Goal: Task Accomplishment & Management: Manage account settings

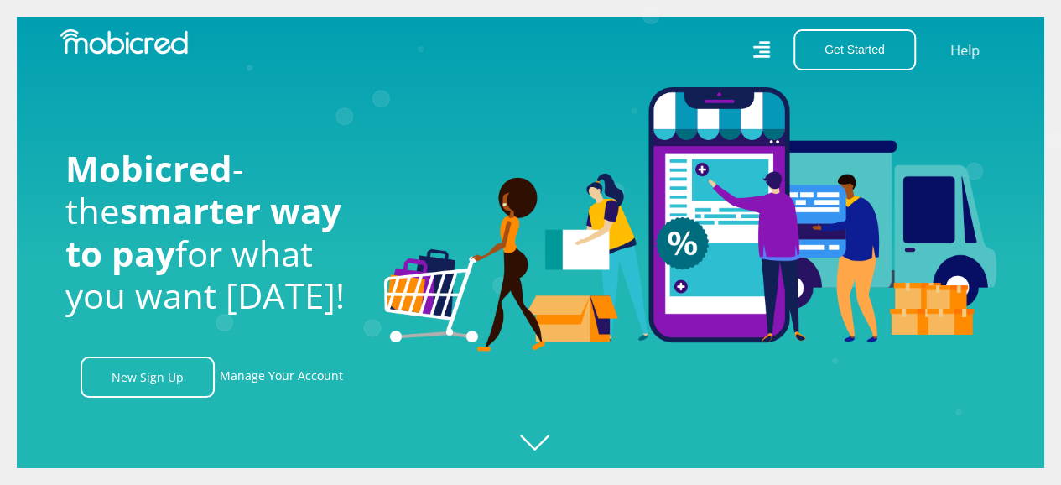
scroll to position [0, 2151]
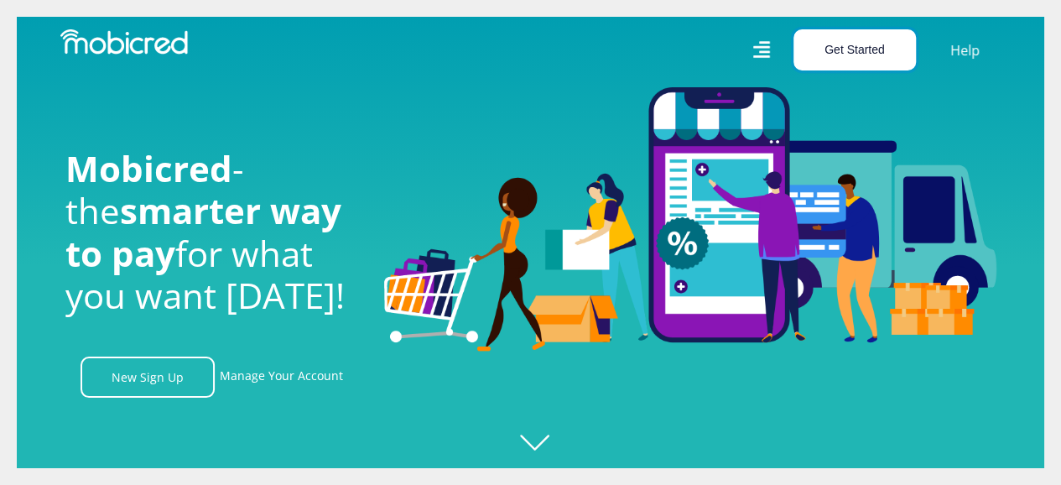
click at [857, 70] on button "Get Started" at bounding box center [854, 49] width 122 height 41
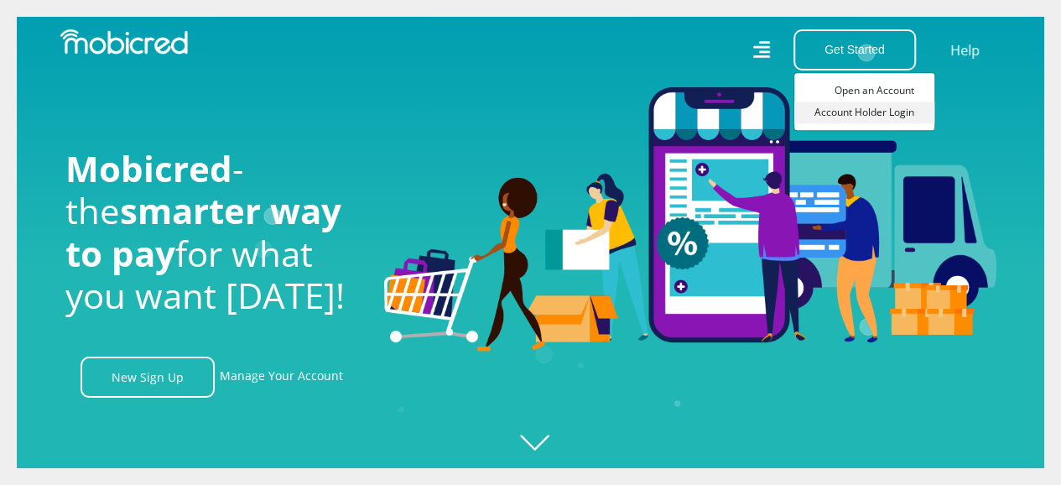
scroll to position [0, 1195]
click at [847, 115] on link "Account Holder Login" at bounding box center [864, 112] width 140 height 22
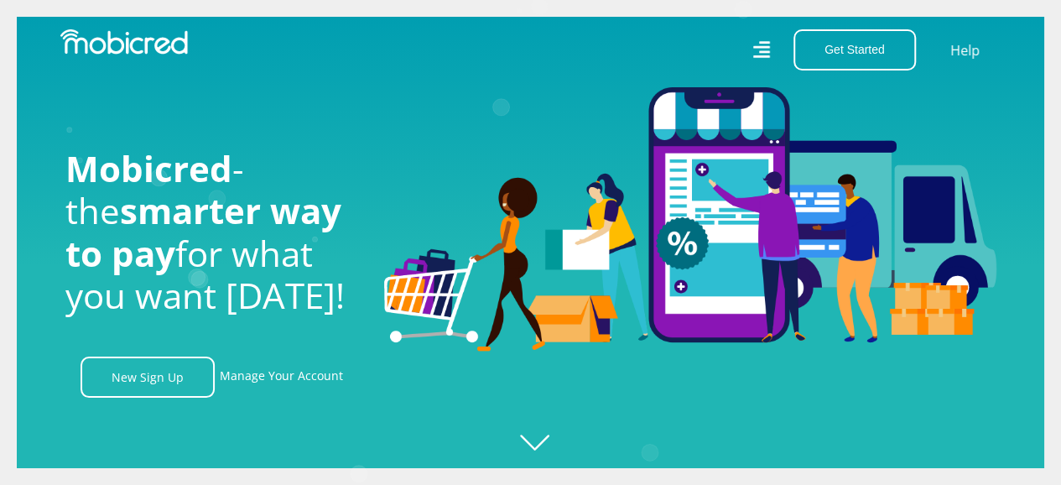
scroll to position [0, 0]
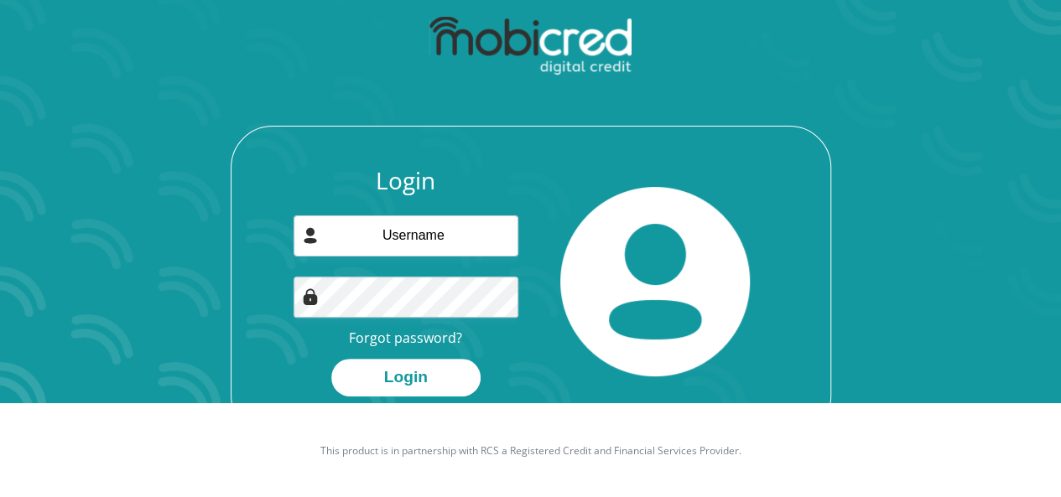
scroll to position [96, 0]
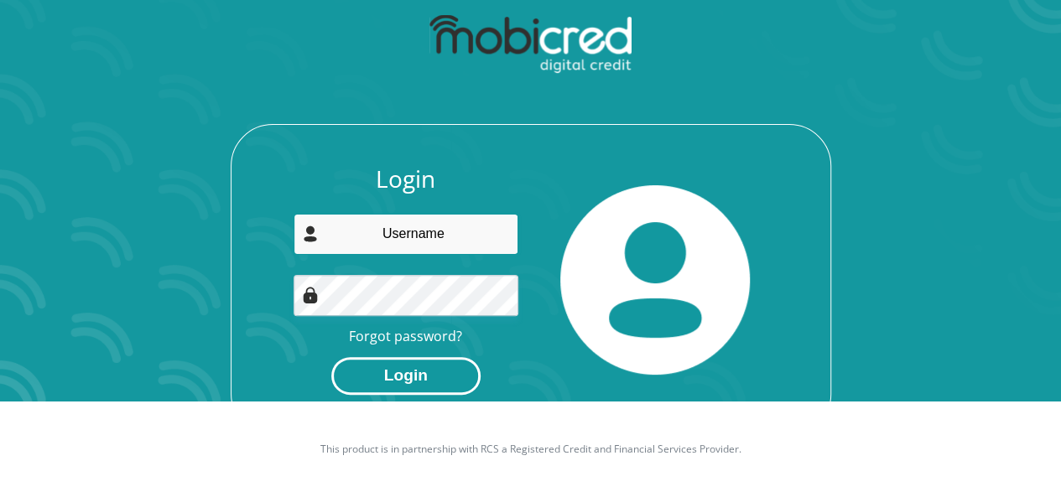
type input "[EMAIL_ADDRESS][DOMAIN_NAME]"
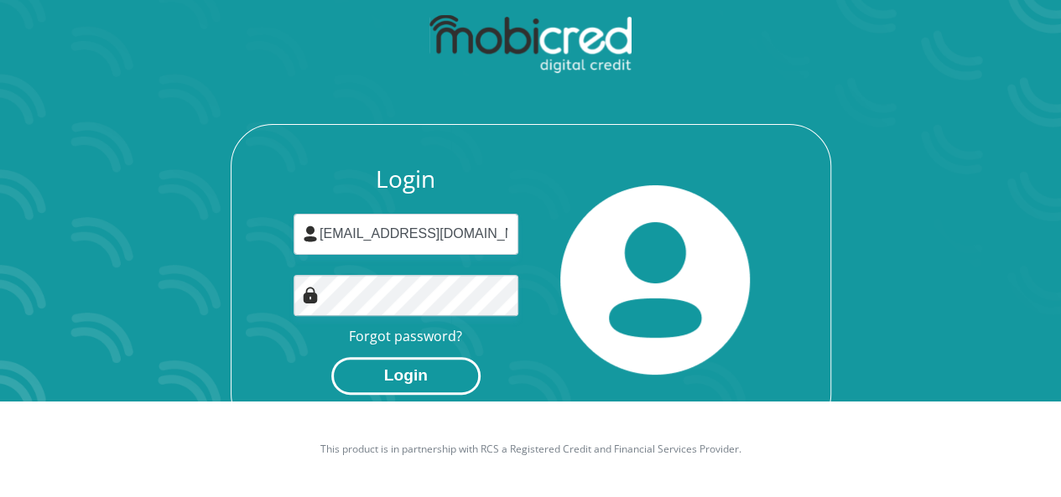
click at [446, 380] on button "Login" at bounding box center [405, 376] width 149 height 38
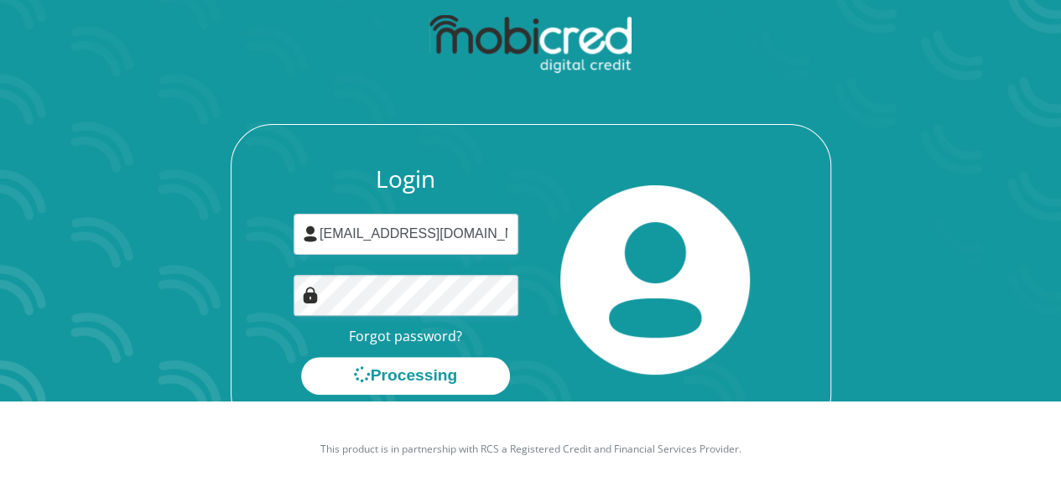
scroll to position [0, 0]
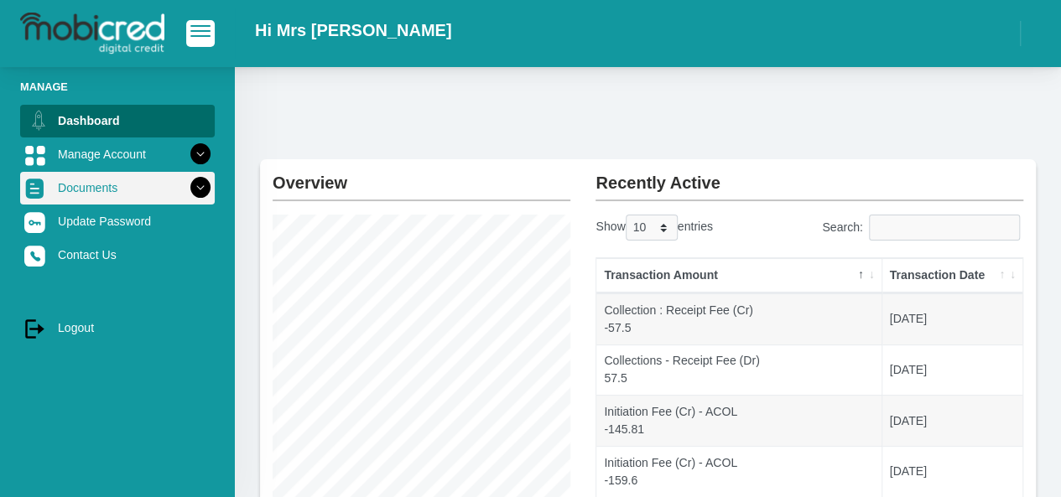
click at [187, 185] on icon at bounding box center [200, 188] width 29 height 29
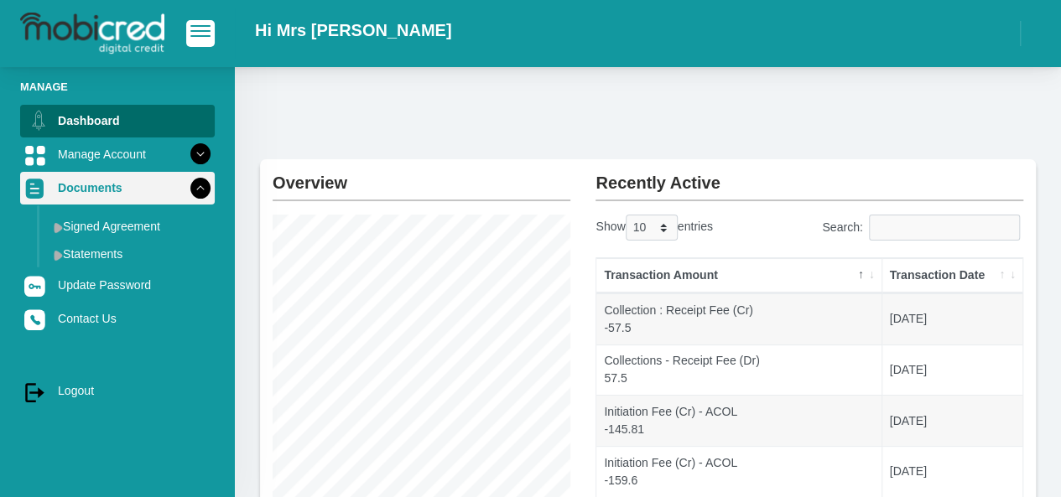
click at [187, 185] on icon at bounding box center [200, 188] width 29 height 29
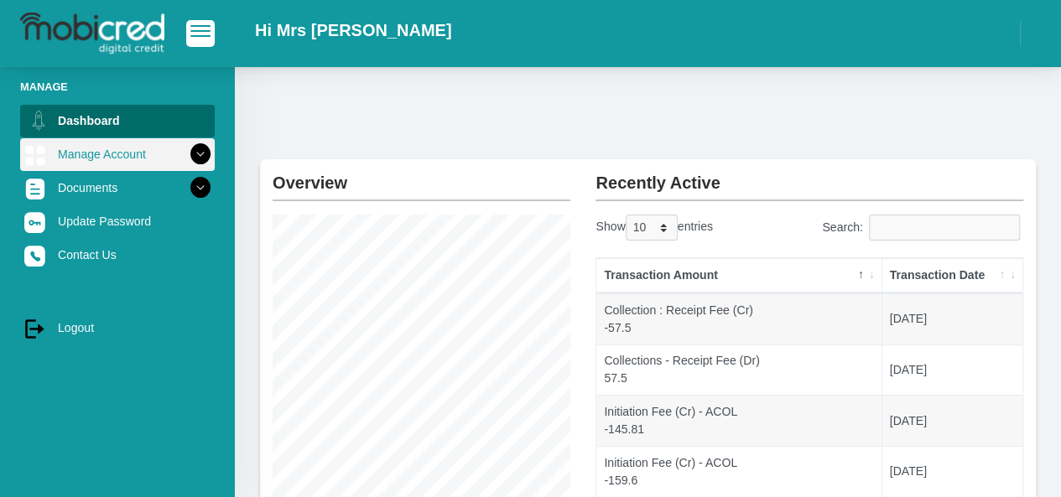
click at [188, 153] on icon at bounding box center [200, 154] width 29 height 29
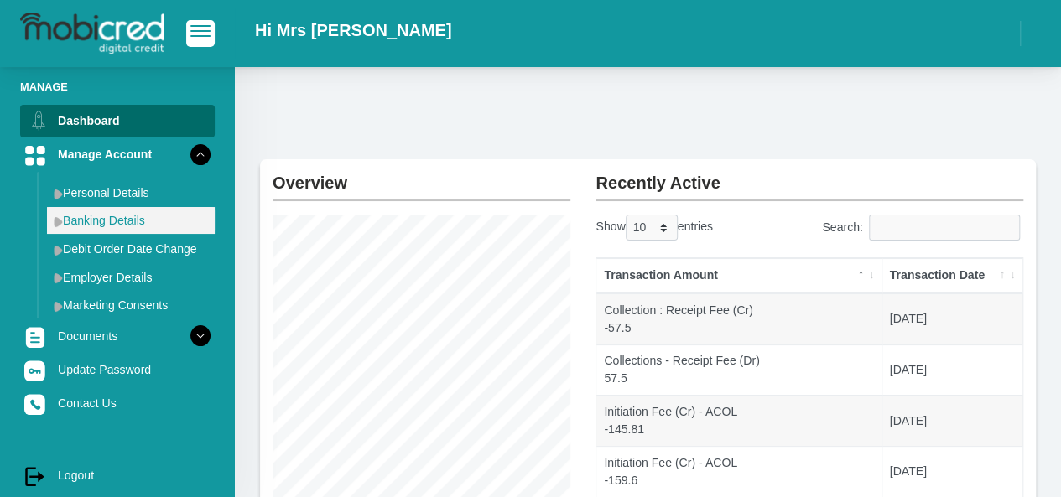
click at [115, 221] on link "Banking Details" at bounding box center [131, 220] width 168 height 27
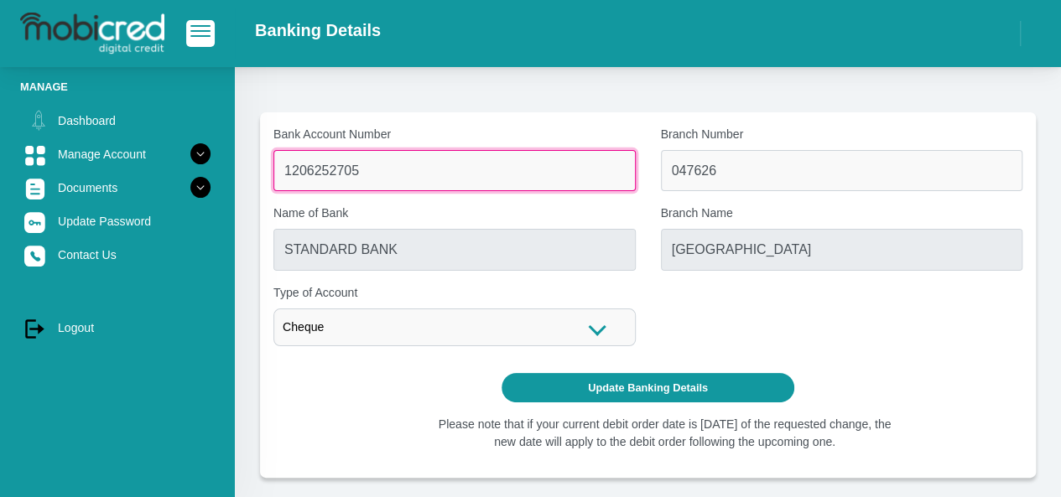
click at [367, 170] on input "1206252705" at bounding box center [454, 170] width 362 height 41
type input "1"
type input "1328572749"
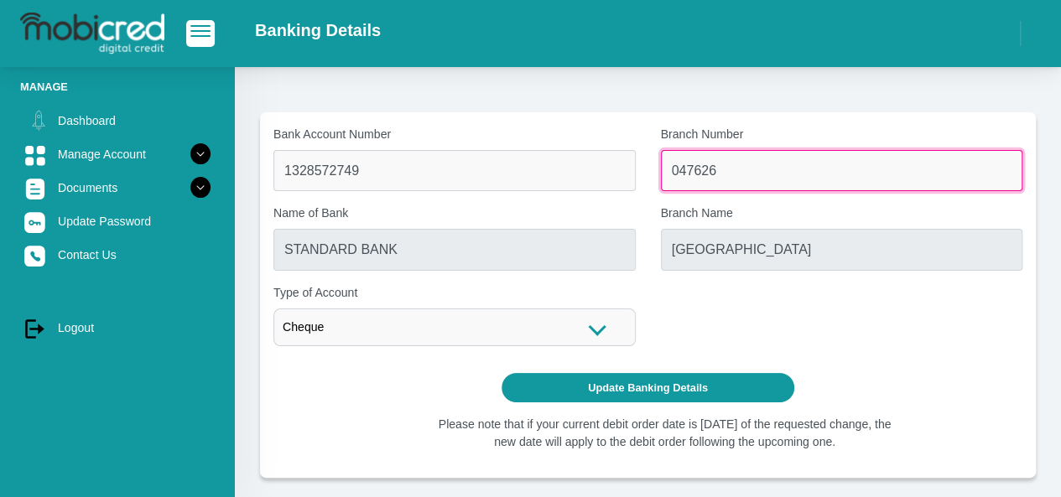
click at [731, 168] on input "047626" at bounding box center [842, 170] width 362 height 41
type input "0"
type input "198765"
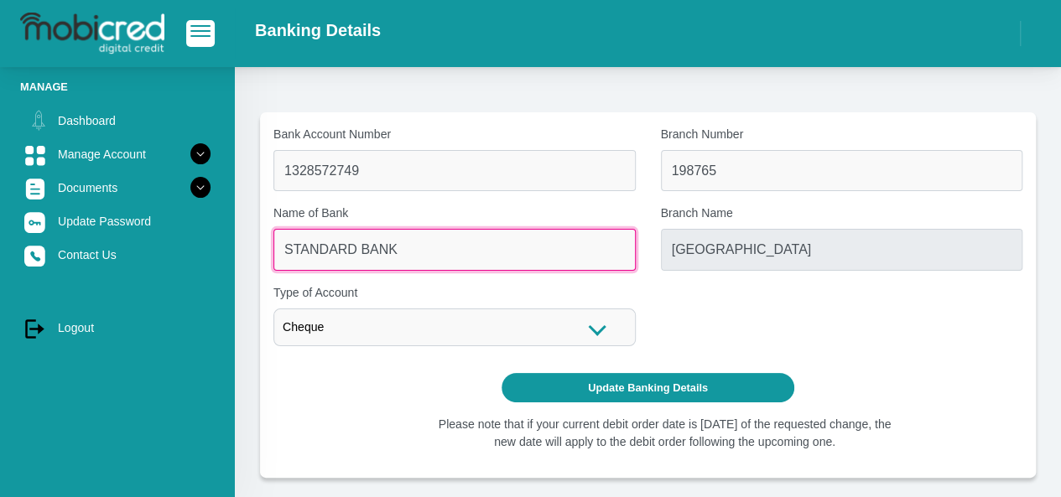
click at [419, 242] on input "STANDARD BANK" at bounding box center [454, 249] width 362 height 41
type input "NEDBANK"
type input "NEDBANK SOUTH AFRICA"
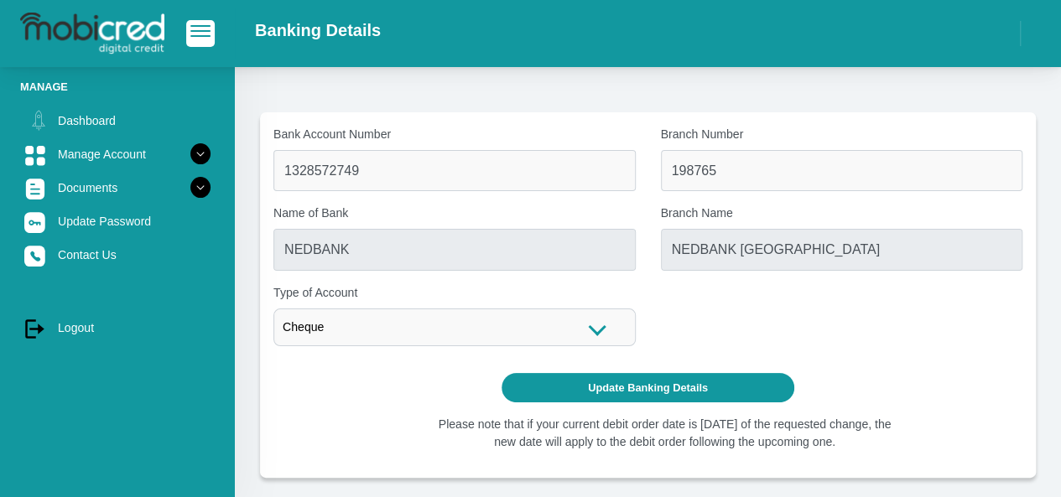
click at [753, 314] on div "Bank Account Number 1328572749 Branch Number 198765 Name of Bank NEDBANK Branch…" at bounding box center [648, 243] width 774 height 234
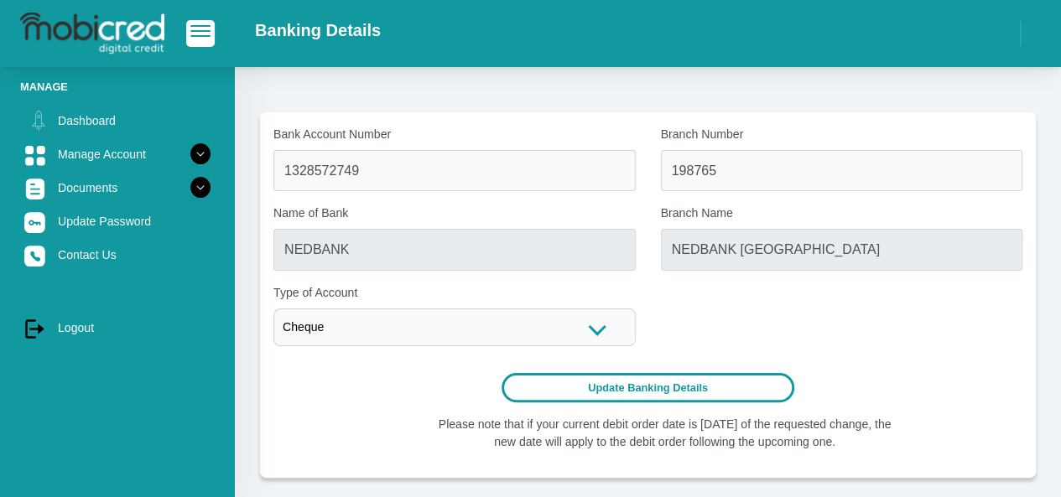
click at [700, 388] on button "Update Banking Details" at bounding box center [648, 387] width 293 height 29
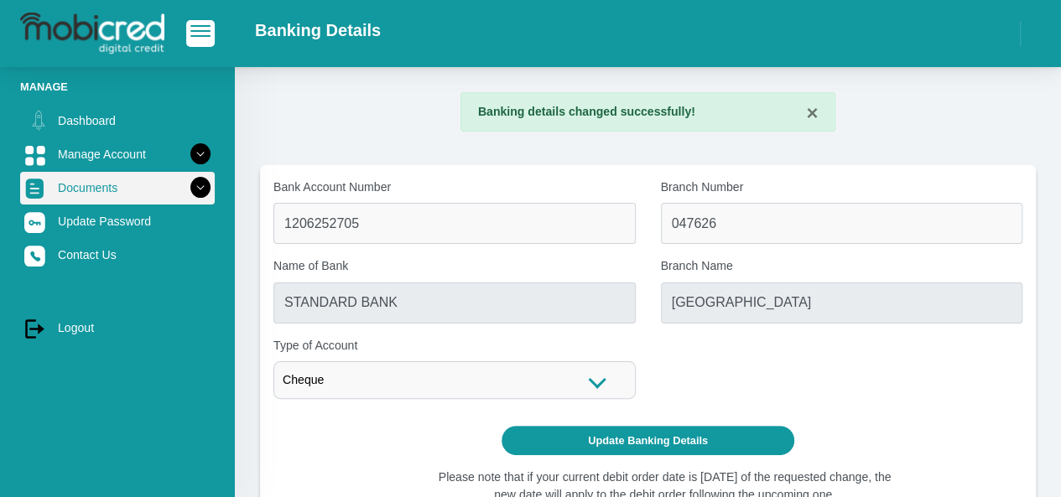
click at [151, 186] on link "Documents" at bounding box center [117, 188] width 195 height 32
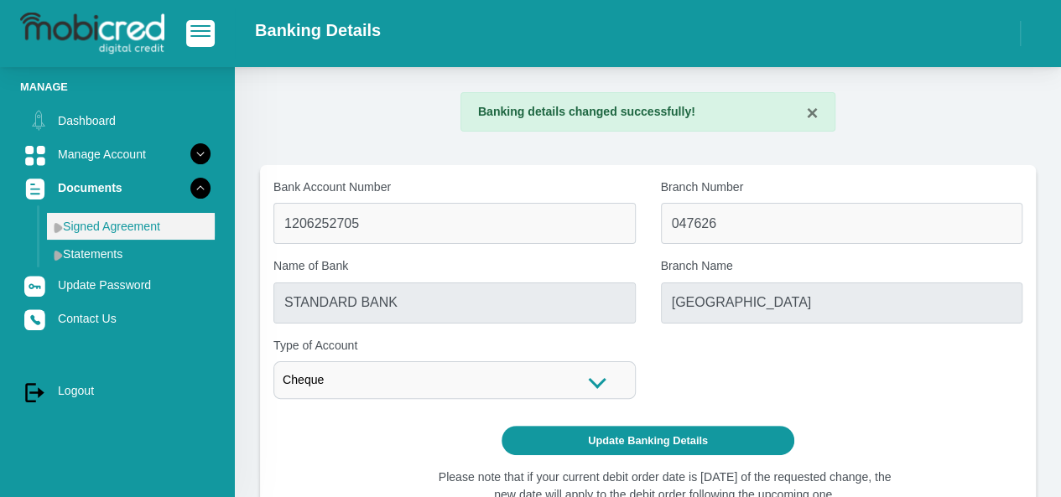
click at [123, 226] on link "Signed Agreement" at bounding box center [131, 226] width 168 height 27
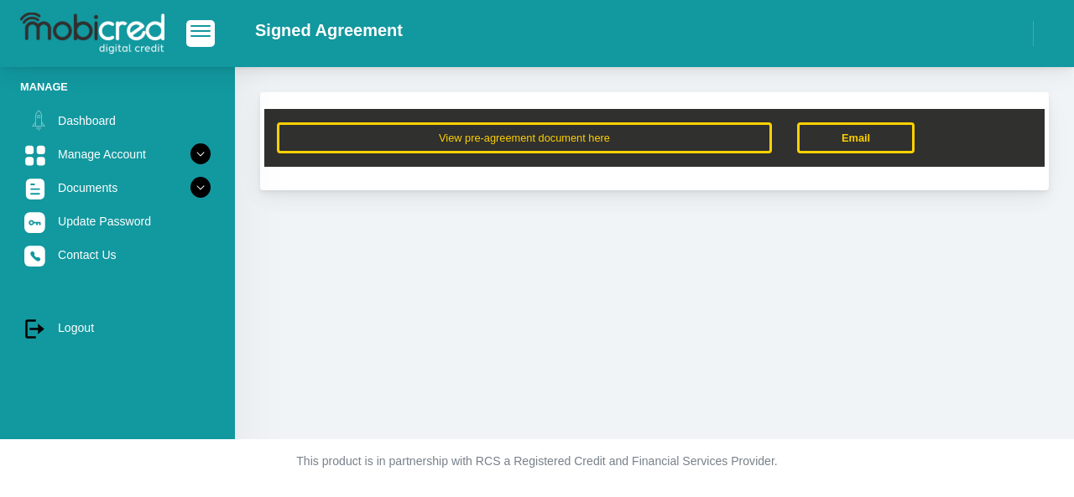
click at [129, 153] on link "Manage Account" at bounding box center [117, 154] width 195 height 32
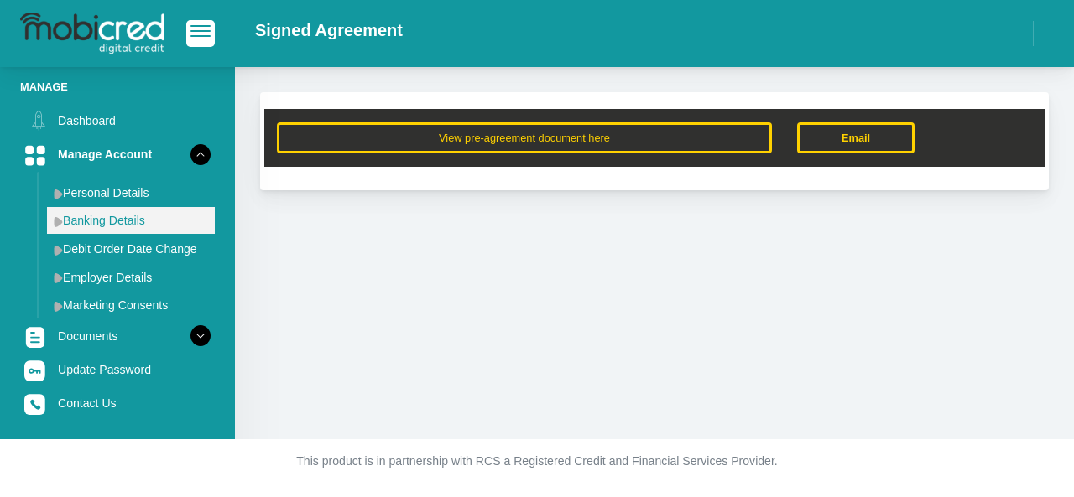
click at [129, 224] on link "Banking Details" at bounding box center [131, 220] width 168 height 27
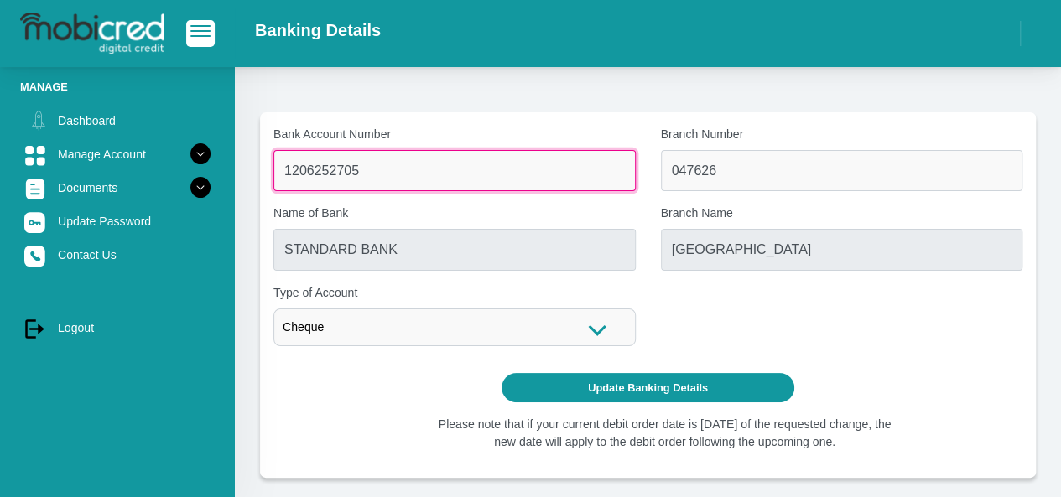
click at [371, 161] on input "1206252705" at bounding box center [454, 170] width 362 height 41
type input "1"
type input "1328572749"
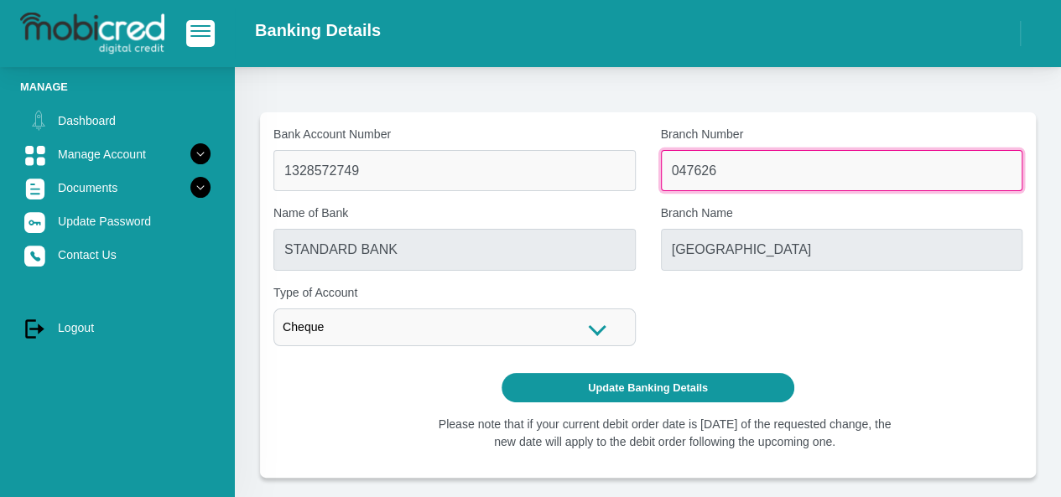
click at [760, 180] on input "047626" at bounding box center [842, 170] width 362 height 41
type input "0"
type input "198765"
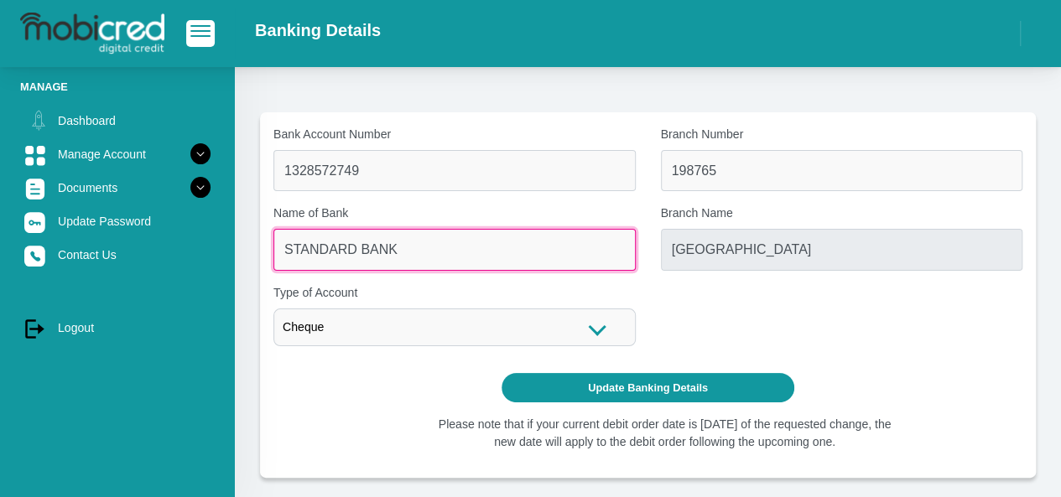
click at [426, 263] on input "STANDARD BANK" at bounding box center [454, 249] width 362 height 41
type input "NEDBANK"
type input "NEDBANK SOUTH AFRICA"
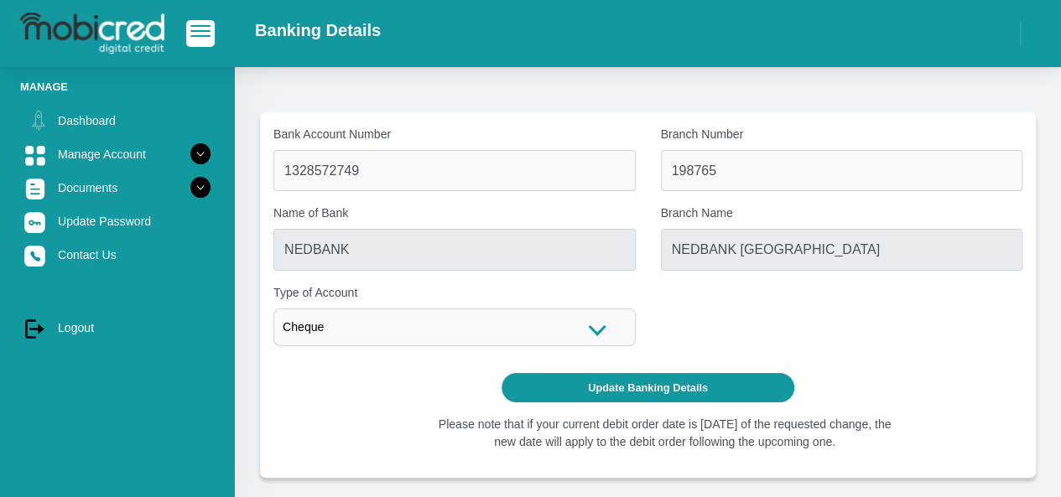
drag, startPoint x: 733, startPoint y: 329, endPoint x: 721, endPoint y: 329, distance: 11.7
click at [728, 329] on div "Bank Account Number 1328572749 Branch Number 198765 Name of Bank NEDBANK Branch…" at bounding box center [648, 243] width 774 height 234
click at [585, 331] on div "Cheque" at bounding box center [454, 328] width 362 height 38
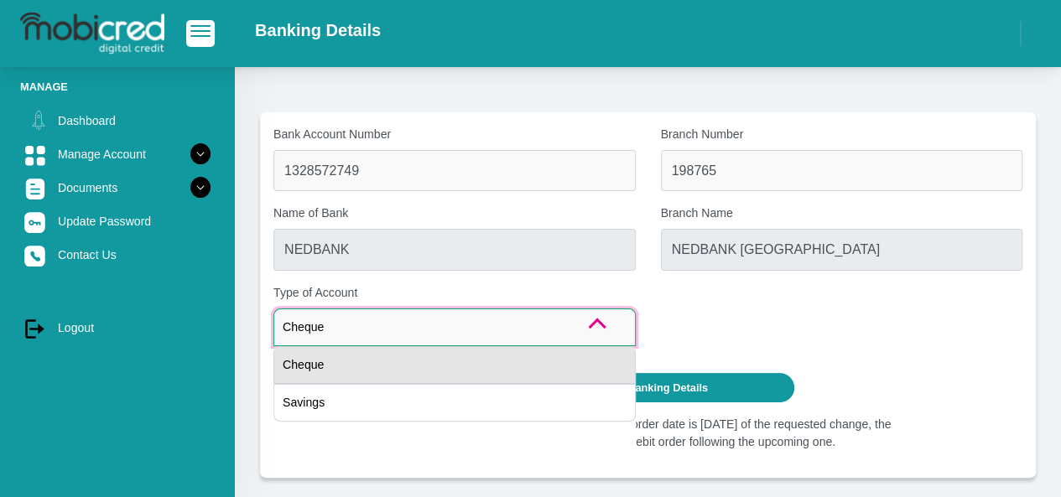
click at [357, 358] on div "Cheque" at bounding box center [454, 365] width 362 height 38
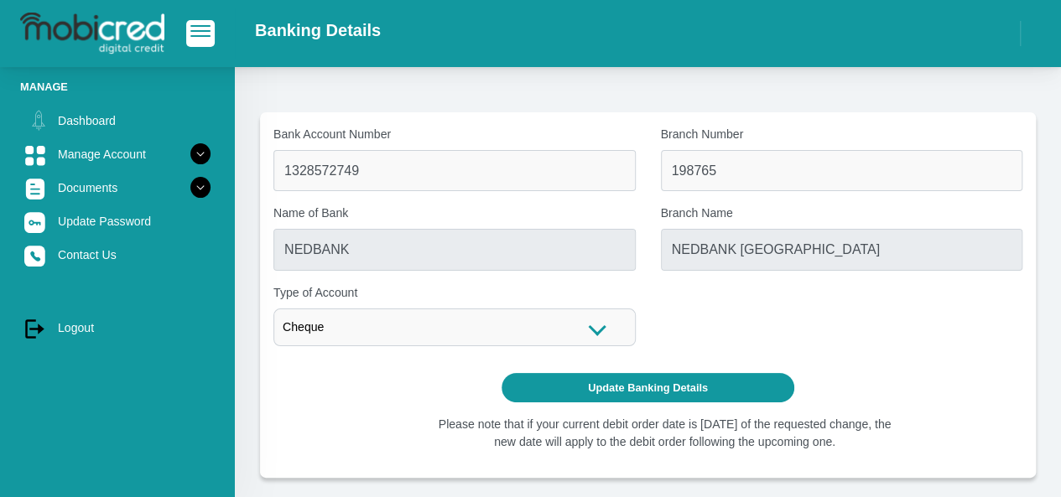
click at [778, 331] on div "Bank Account Number 1328572749 Branch Number 198765 Name of Bank NEDBANK Branch…" at bounding box center [648, 243] width 774 height 234
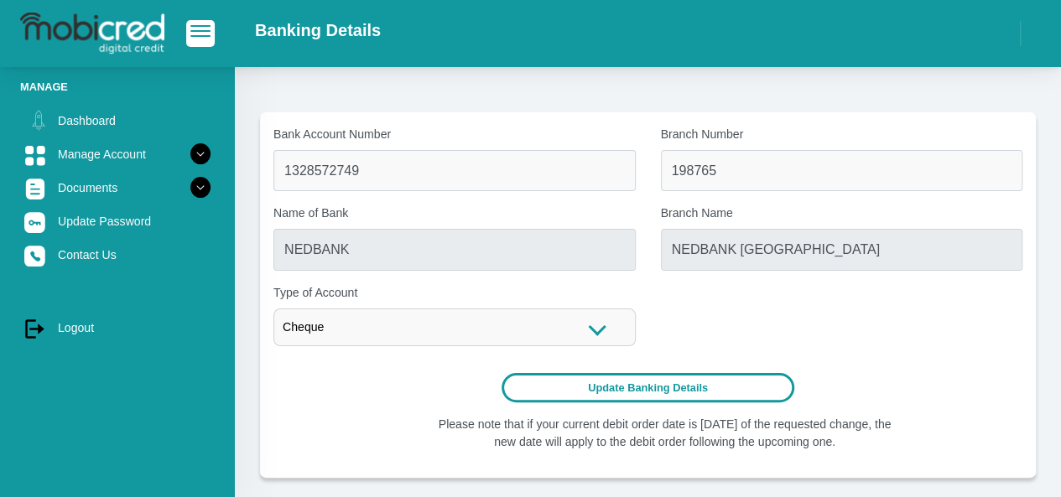
click at [668, 390] on button "Update Banking Details" at bounding box center [648, 387] width 293 height 29
